Goal: Task Accomplishment & Management: Use online tool/utility

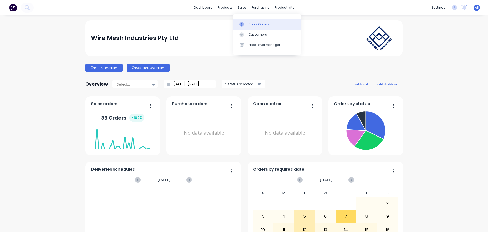
click at [252, 23] on div "Sales Orders" at bounding box center [259, 24] width 21 height 5
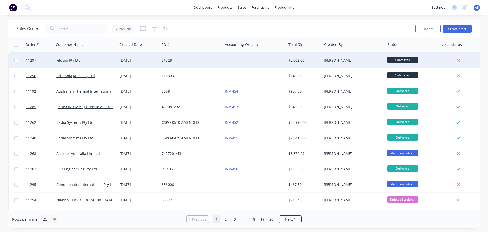
click at [208, 58] on div "31828" at bounding box center [190, 60] width 56 height 5
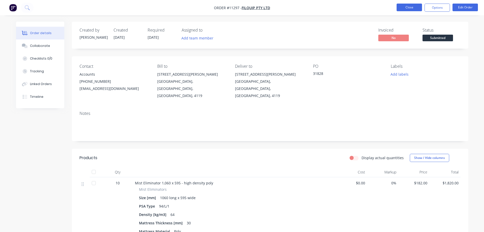
click at [405, 6] on button "Close" at bounding box center [409, 8] width 25 height 8
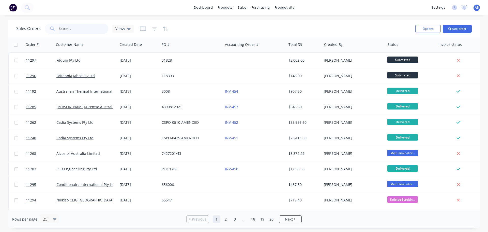
click at [67, 25] on input "text" at bounding box center [84, 29] width 50 height 10
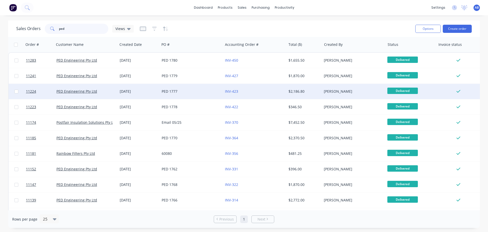
type input "ped"
click at [206, 92] on div "PED 1777" at bounding box center [190, 91] width 56 height 5
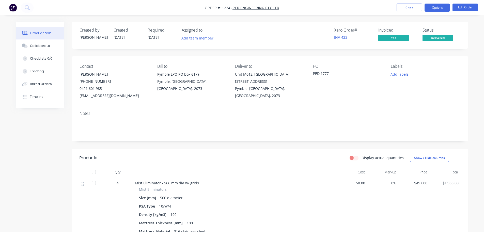
click at [439, 7] on button "Options" at bounding box center [437, 8] width 25 height 8
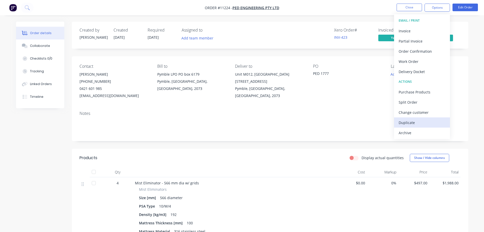
click at [407, 124] on div "Duplicate" at bounding box center [422, 122] width 47 height 7
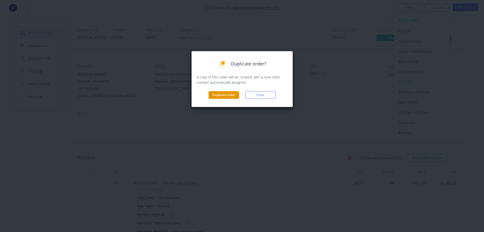
click at [224, 96] on button "Duplicate order" at bounding box center [224, 95] width 31 height 8
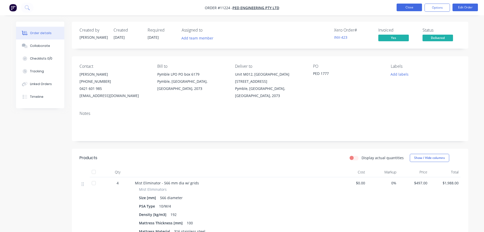
click at [408, 8] on button "Close" at bounding box center [409, 8] width 25 height 8
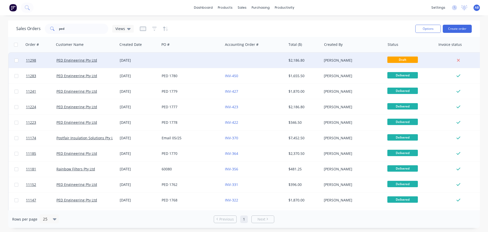
click at [248, 57] on div at bounding box center [254, 60] width 63 height 15
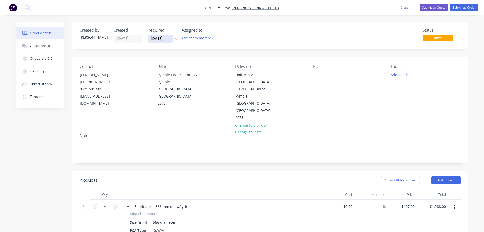
click at [166, 39] on input "[DATE]" at bounding box center [160, 39] width 25 height 8
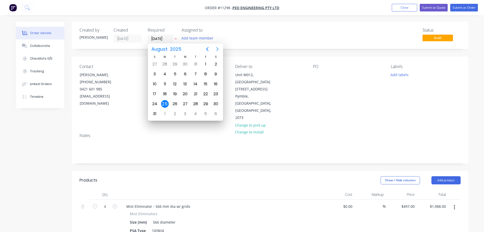
click at [215, 48] on icon "Next page" at bounding box center [218, 49] width 6 height 6
click at [207, 84] on div "19" at bounding box center [206, 84] width 8 height 8
type input "[DATE]"
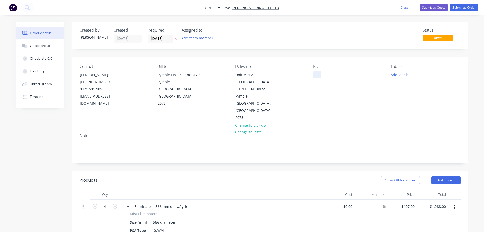
click at [316, 74] on div at bounding box center [317, 74] width 8 height 7
click at [466, 8] on button "Submit as Order" at bounding box center [464, 8] width 28 height 8
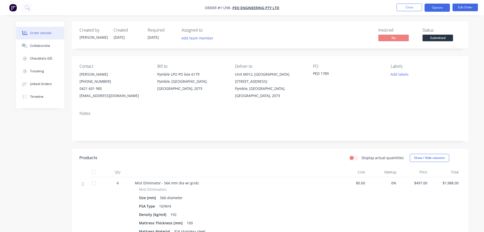
click at [438, 9] on button "Options" at bounding box center [437, 8] width 25 height 8
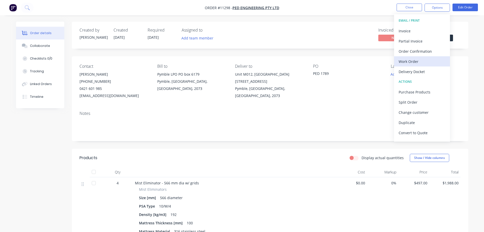
click at [415, 61] on div "Work Order" at bounding box center [422, 61] width 47 height 7
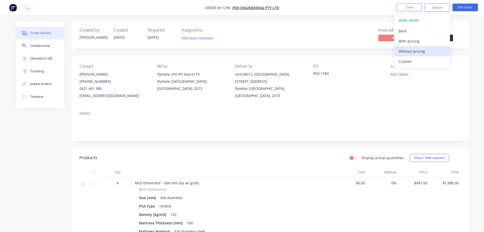
click at [409, 53] on div "Without pricing" at bounding box center [422, 51] width 47 height 7
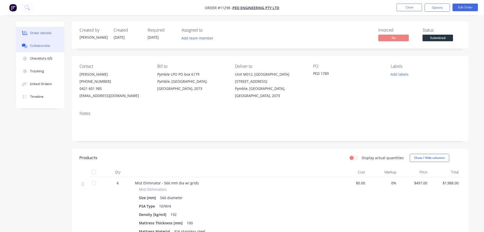
click at [41, 45] on div "Collaborate" at bounding box center [40, 45] width 20 height 5
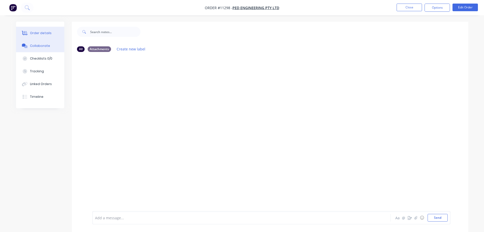
click at [45, 33] on div "Order details" at bounding box center [41, 33] width 22 height 5
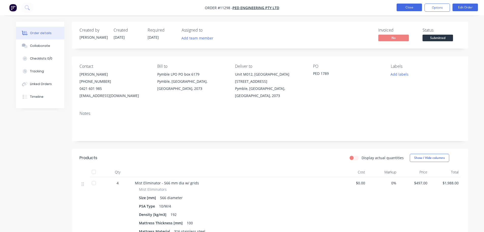
click at [409, 6] on button "Close" at bounding box center [409, 8] width 25 height 8
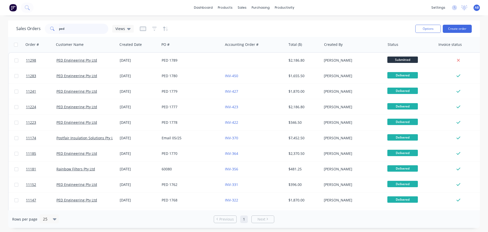
click at [70, 28] on input "ped" at bounding box center [84, 29] width 50 height 10
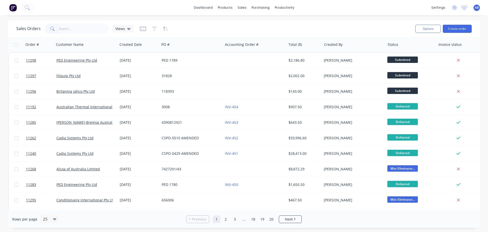
click at [11, 8] on img at bounding box center [13, 8] width 8 height 8
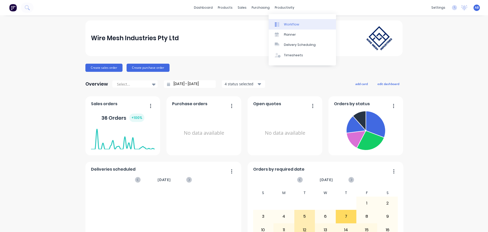
click at [283, 24] on link "Workflow" at bounding box center [302, 24] width 67 height 10
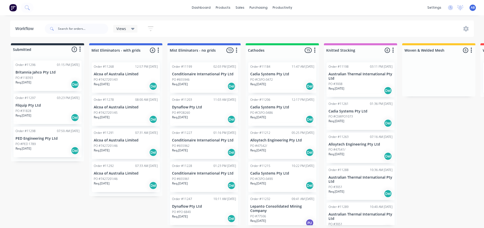
click at [14, 8] on img at bounding box center [13, 8] width 8 height 8
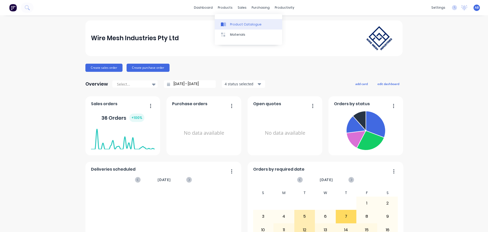
click at [230, 24] on div "Product Catalogue" at bounding box center [246, 24] width 32 height 5
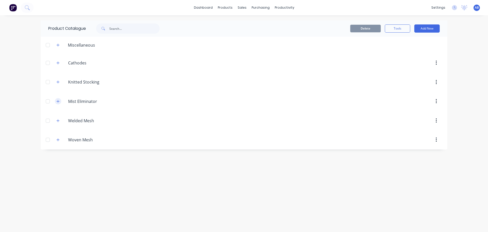
click at [57, 101] on icon "button" at bounding box center [57, 101] width 3 height 4
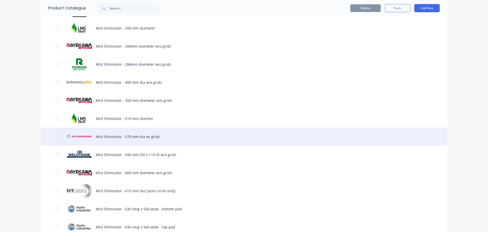
scroll to position [409, 0]
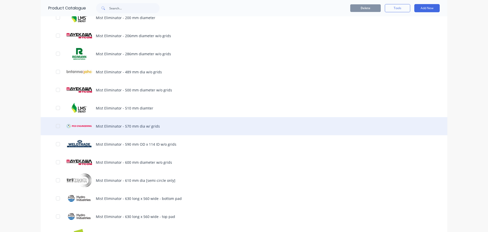
click at [115, 123] on div "Mist Eliminator - 570 mm dia w/ grids" at bounding box center [244, 126] width 407 height 18
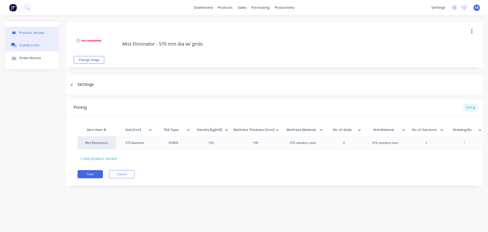
click at [20, 43] on div "Collaborate" at bounding box center [29, 45] width 20 height 5
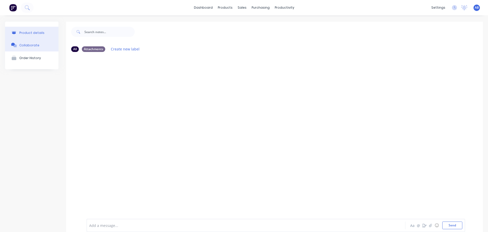
click at [23, 32] on div "Product details" at bounding box center [31, 33] width 25 height 4
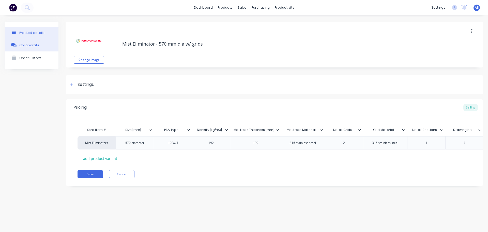
type textarea "x"
click at [11, 5] on img at bounding box center [13, 8] width 8 height 8
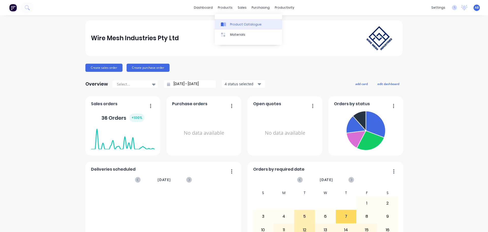
click at [231, 23] on div "Product Catalogue" at bounding box center [246, 24] width 32 height 5
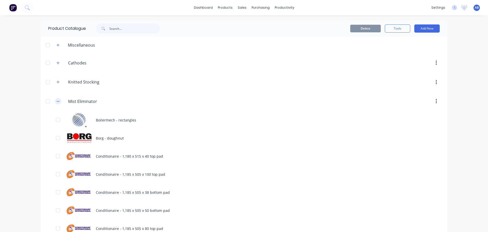
click at [56, 101] on icon "button" at bounding box center [57, 101] width 3 height 4
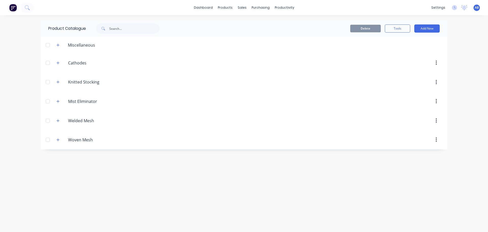
click at [16, 9] on img at bounding box center [13, 8] width 8 height 8
